Goal: Task Accomplishment & Management: Use online tool/utility

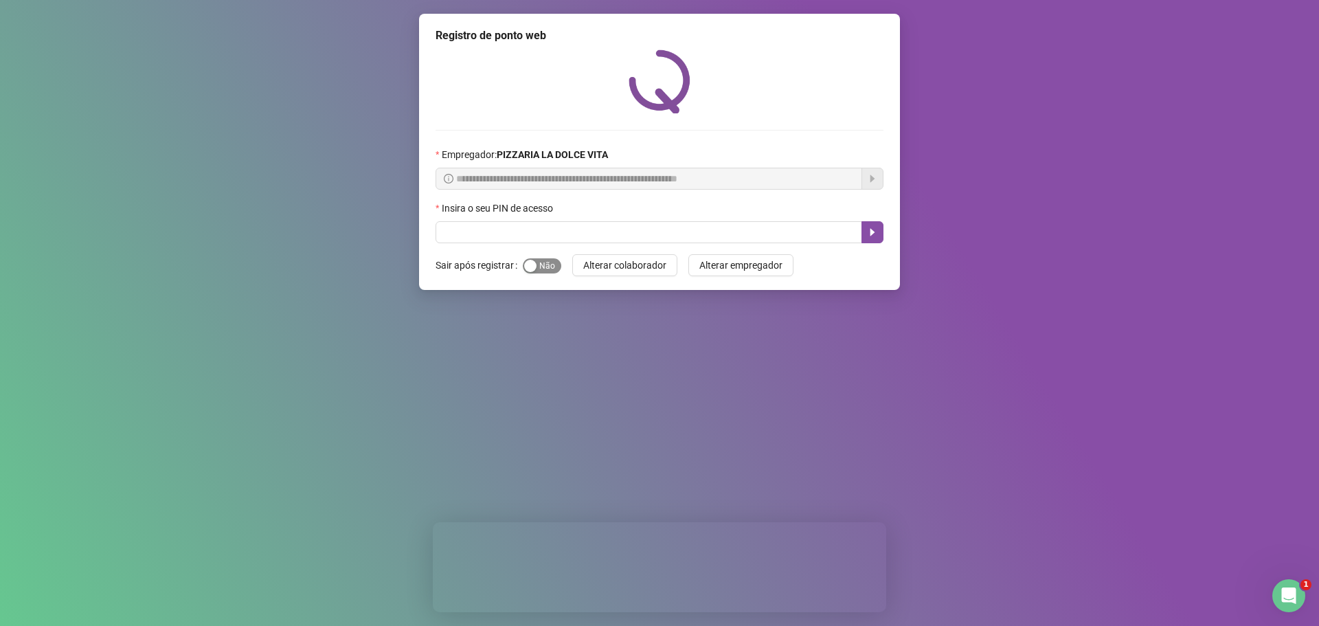
click at [547, 265] on span "Sim Não" at bounding box center [542, 265] width 38 height 15
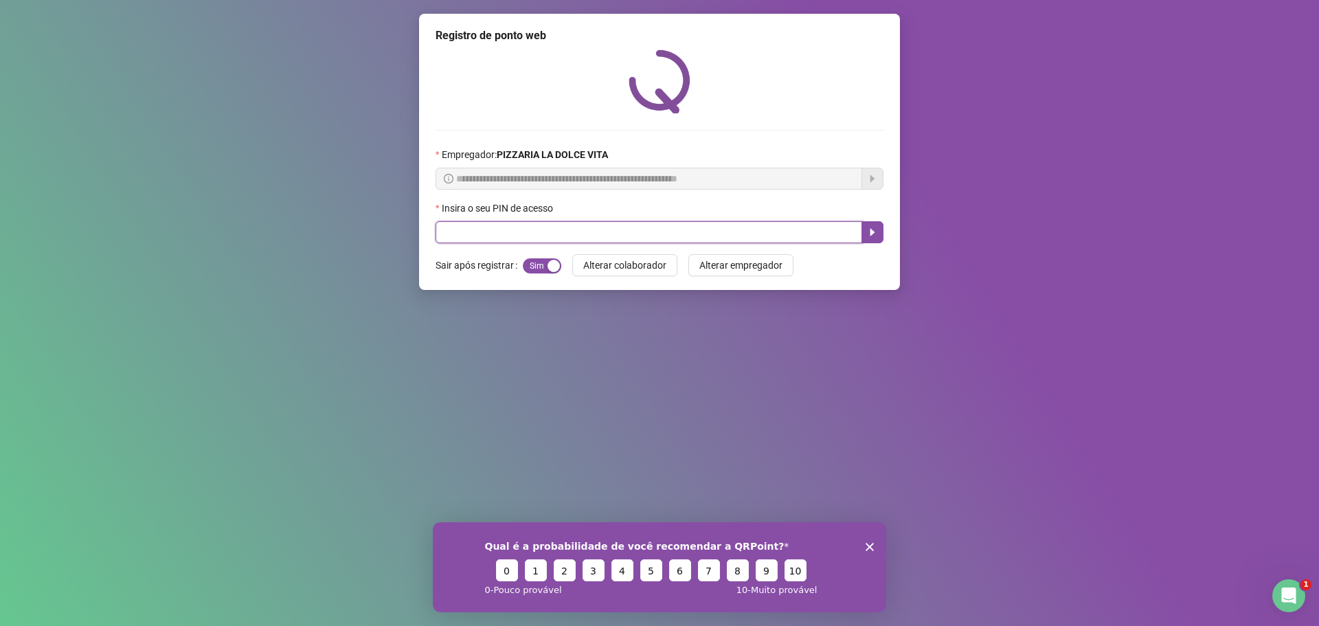
click at [567, 232] on input "text" at bounding box center [649, 232] width 427 height 22
type input "****"
click at [870, 229] on icon "caret-right" at bounding box center [872, 232] width 11 height 11
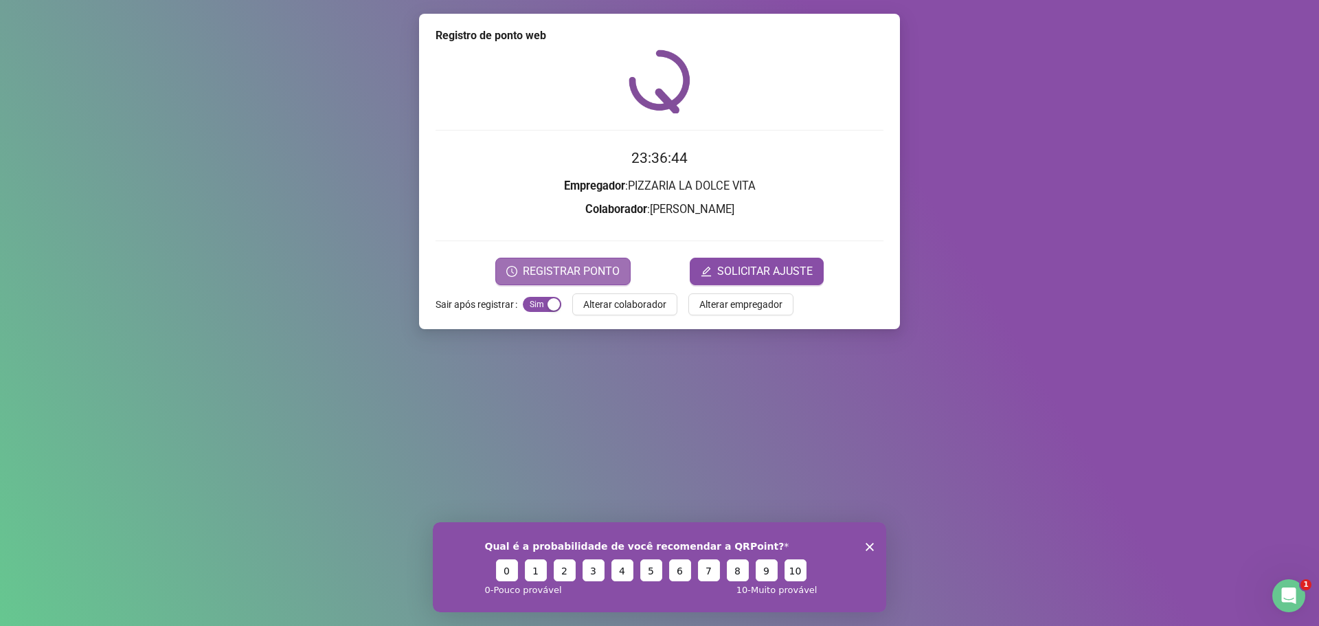
click at [615, 264] on form "23:36:44 Empregador : PIZZARIA LA DOLCE VITA Colaborador : DENIS EVANGELISTA DE…" at bounding box center [660, 215] width 448 height 137
click at [602, 273] on span "REGISTRAR PONTO" at bounding box center [571, 271] width 97 height 16
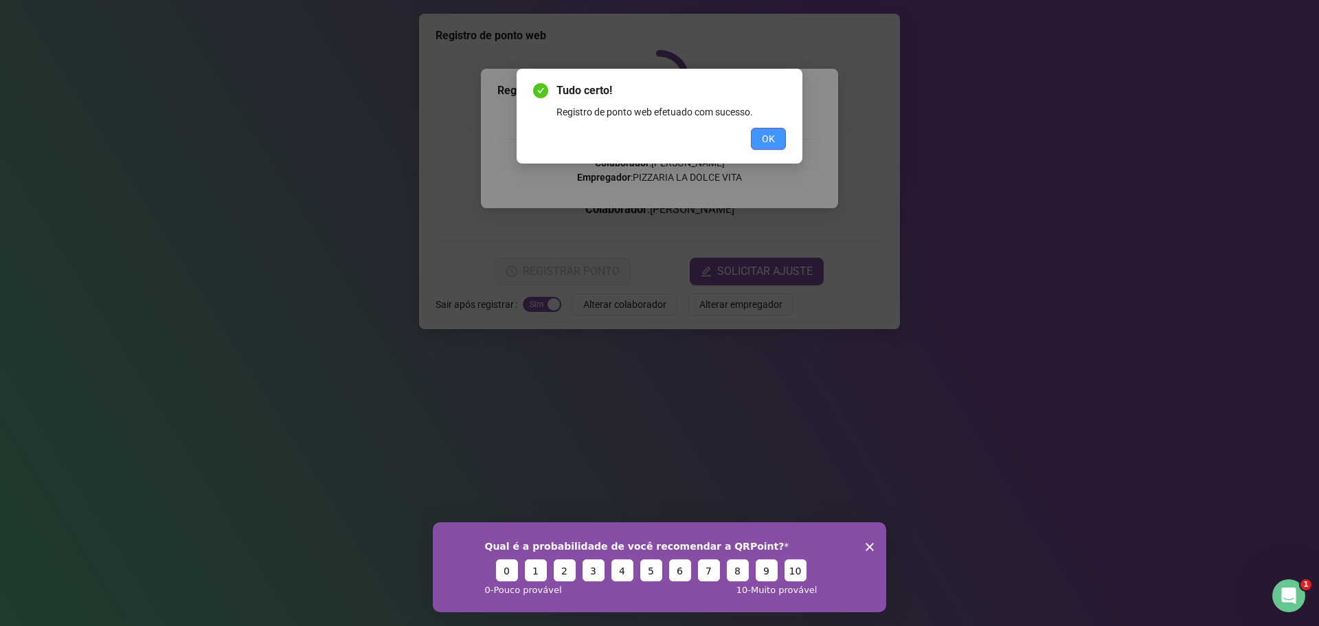
click at [769, 136] on span "OK" at bounding box center [768, 138] width 13 height 15
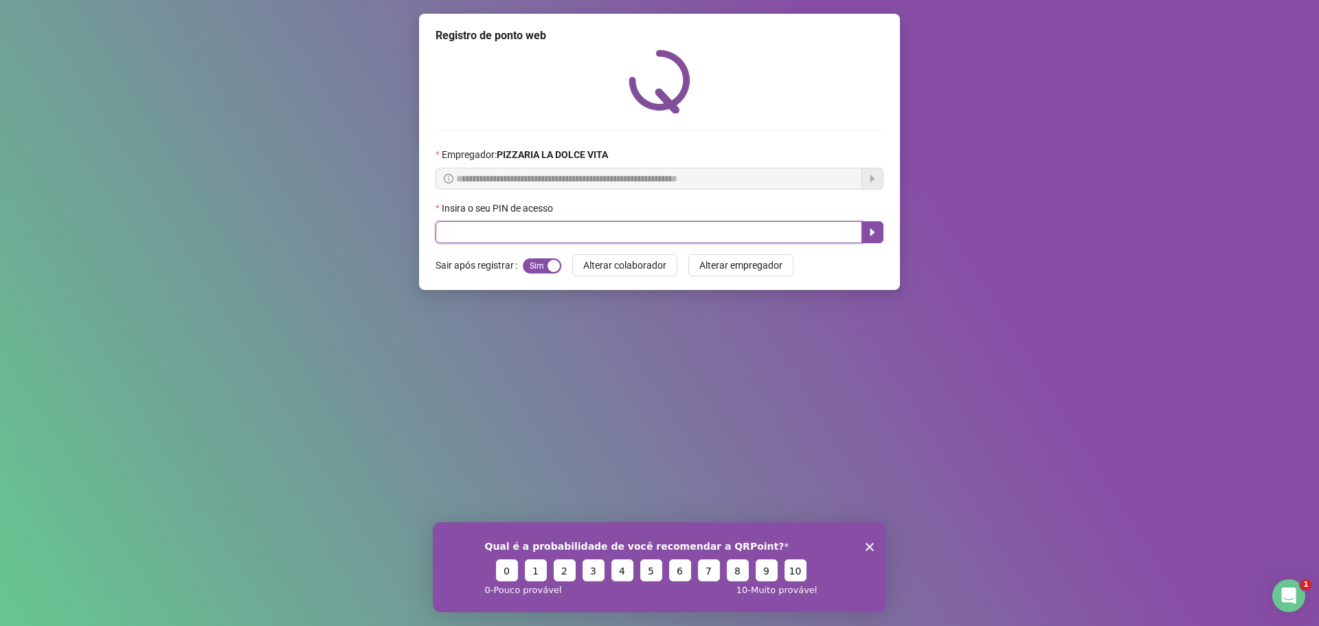
click at [464, 237] on input "text" at bounding box center [649, 232] width 427 height 22
type input "****"
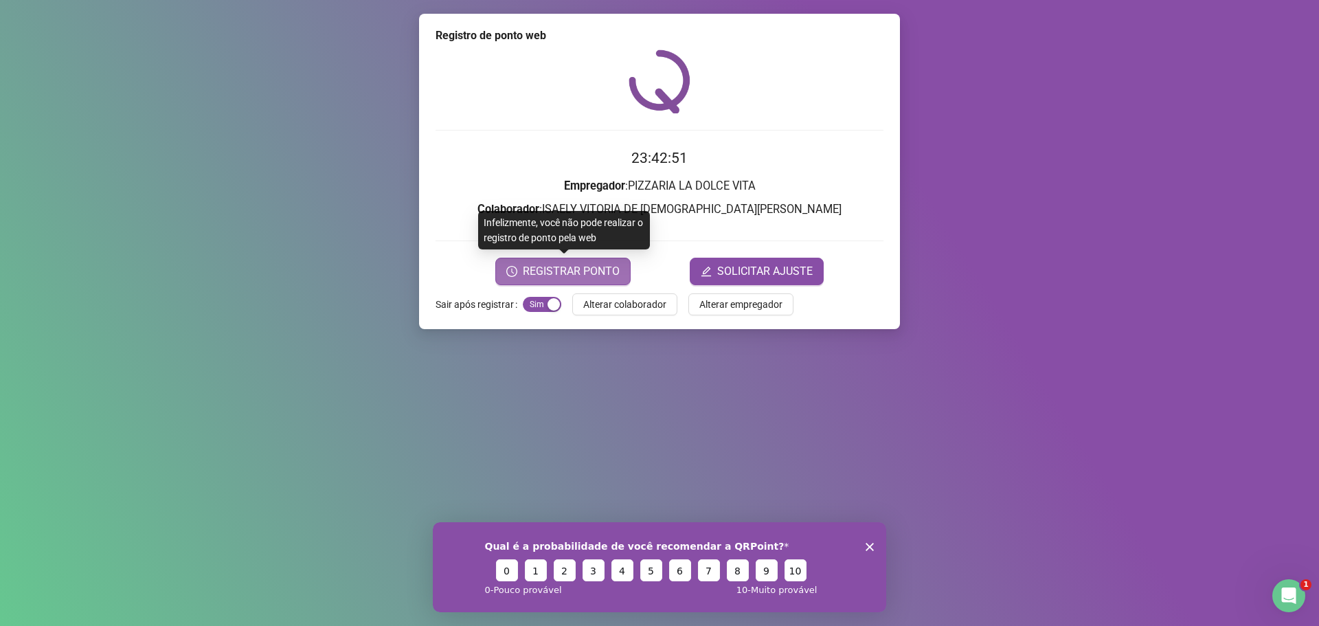
click at [550, 269] on span "REGISTRAR PONTO" at bounding box center [571, 271] width 97 height 16
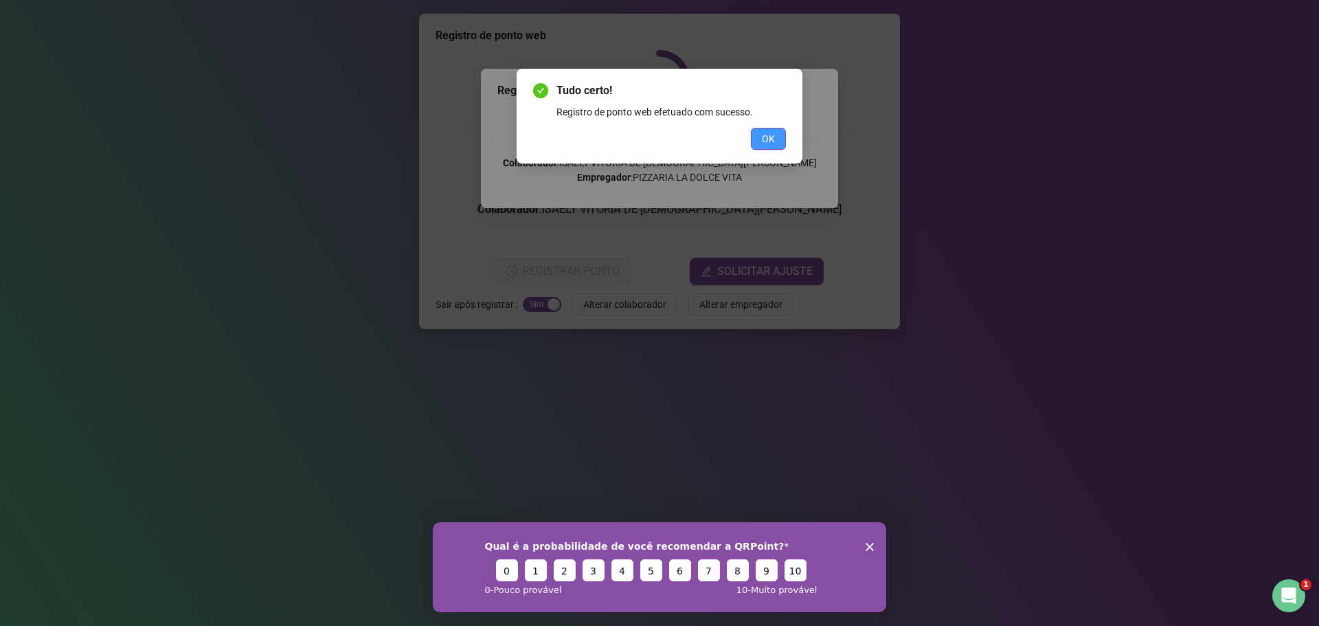
click at [780, 140] on button "OK" at bounding box center [768, 139] width 35 height 22
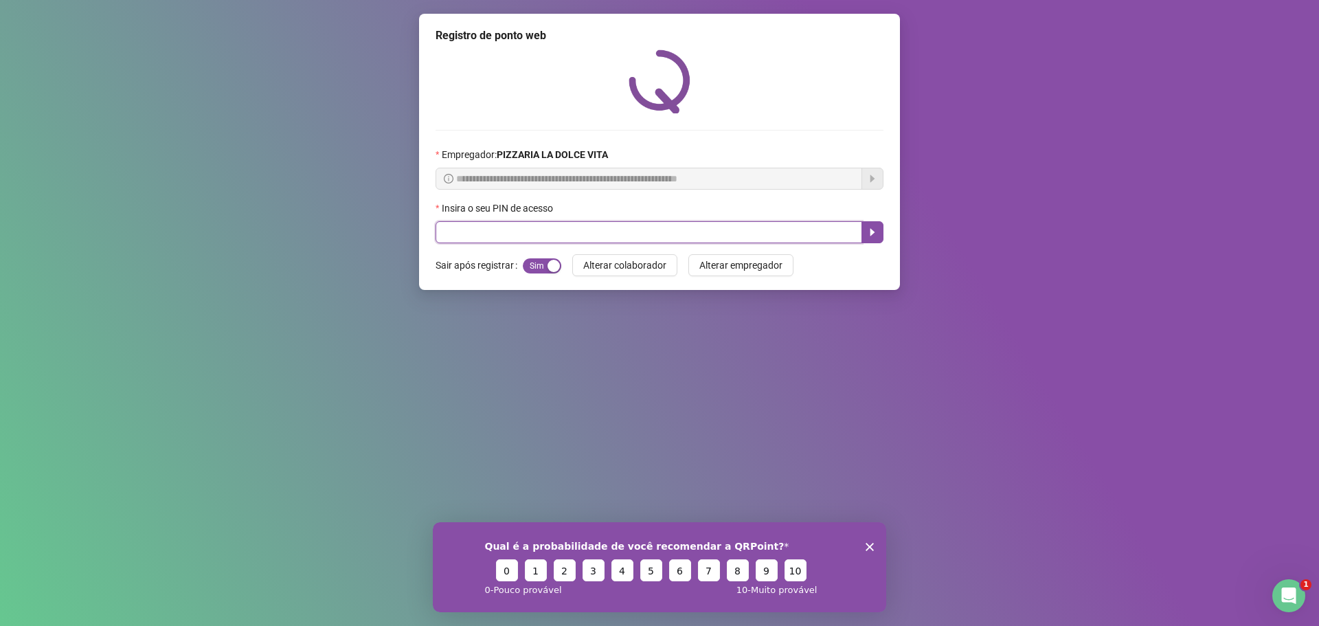
click at [575, 229] on input "text" at bounding box center [649, 232] width 427 height 22
type input "****"
click at [876, 225] on button "button" at bounding box center [872, 232] width 22 height 22
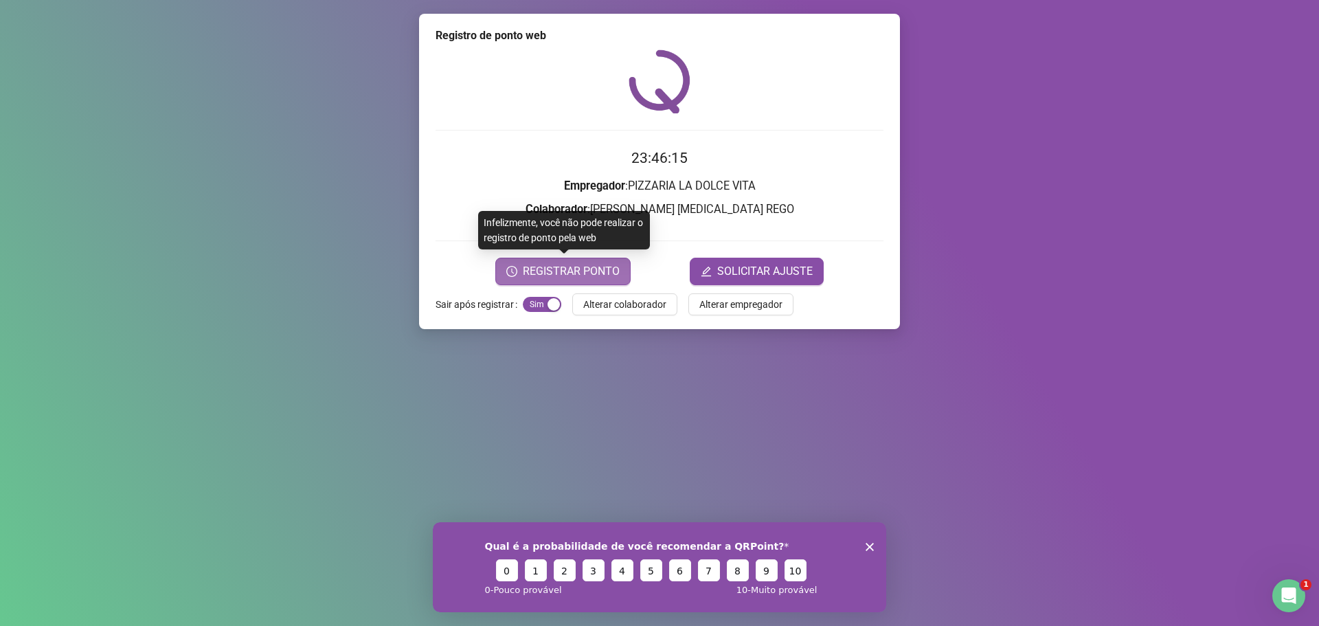
click at [588, 264] on span "REGISTRAR PONTO" at bounding box center [571, 271] width 97 height 16
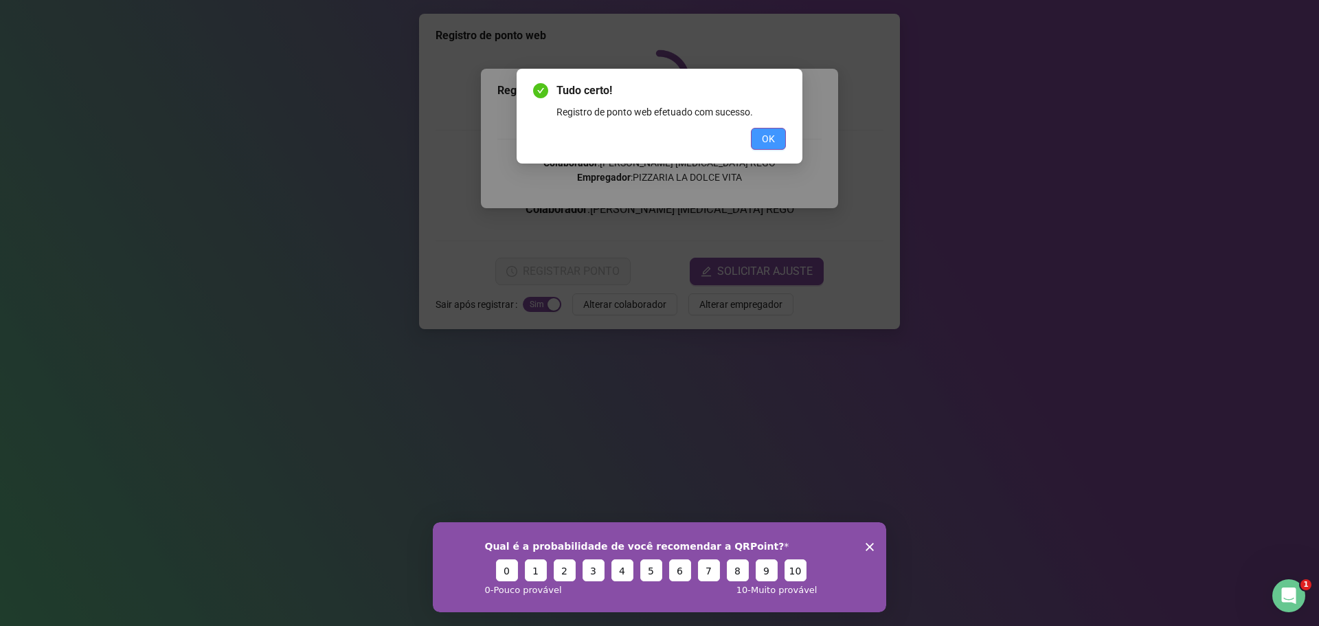
click at [760, 139] on button "OK" at bounding box center [768, 139] width 35 height 22
